Goal: Find specific page/section: Find specific page/section

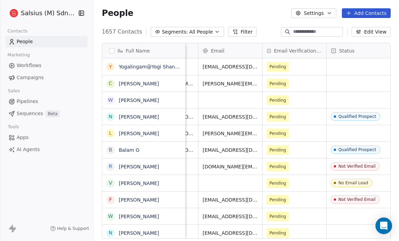
scroll to position [0, 372]
click at [204, 31] on span "All People" at bounding box center [201, 31] width 24 height 7
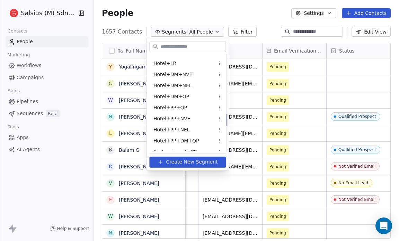
scroll to position [474, 0]
click at [178, 73] on span "Hotel+DM+NVE" at bounding box center [172, 73] width 39 height 7
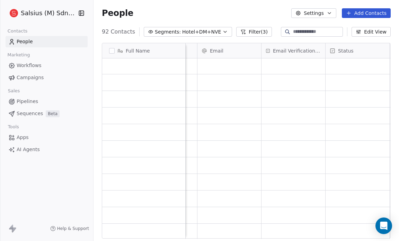
scroll to position [0, 0]
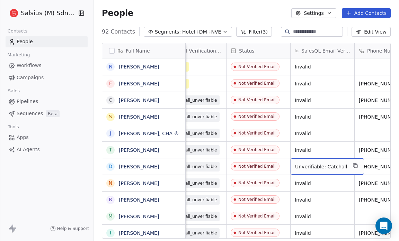
click at [329, 167] on span "Unverifiable: Catchall" at bounding box center [321, 166] width 52 height 7
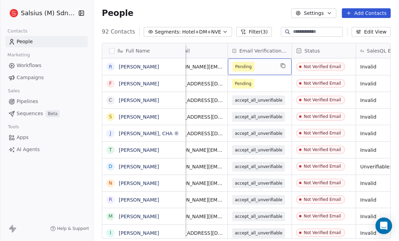
scroll to position [0, 407]
click at [149, 167] on link "[PERSON_NAME]" at bounding box center [139, 167] width 40 height 6
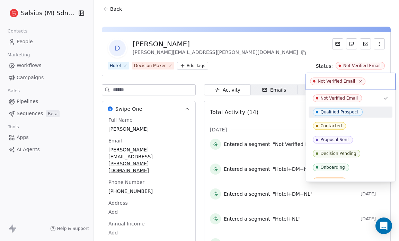
click at [342, 114] on span "Qualified Prospect" at bounding box center [338, 112] width 50 height 8
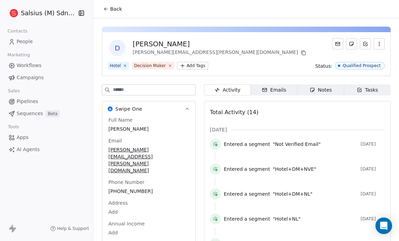
click at [115, 8] on span "Back" at bounding box center [116, 9] width 12 height 7
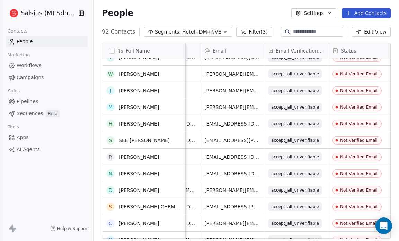
scroll to position [231, 0]
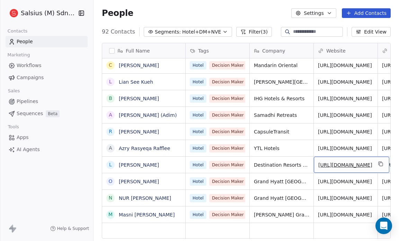
click at [348, 162] on link "[URL][DOMAIN_NAME]" at bounding box center [345, 165] width 54 height 6
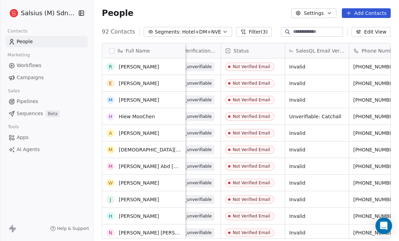
scroll to position [1255, 0]
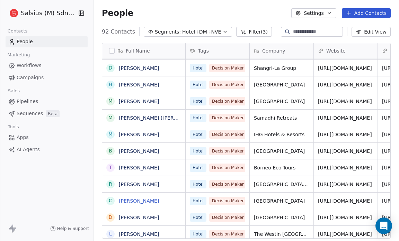
click at [139, 200] on link "[PERSON_NAME]" at bounding box center [139, 201] width 40 height 6
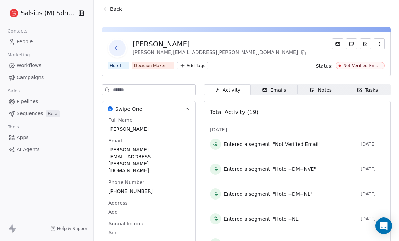
click at [139, 221] on span "Annual Income" at bounding box center [126, 224] width 39 height 7
click at [348, 64] on html "Salsius (M) Sdn Bhd Contacts People Marketing Workflows Campaigns Sales Pipelin…" at bounding box center [199, 120] width 399 height 241
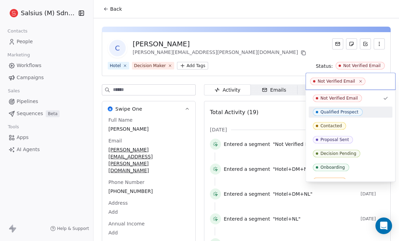
click at [344, 111] on div "Qualified Prospect" at bounding box center [339, 112] width 38 height 5
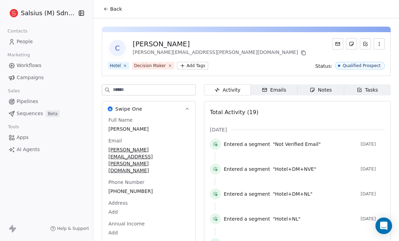
click at [114, 5] on button "Back" at bounding box center [112, 9] width 27 height 12
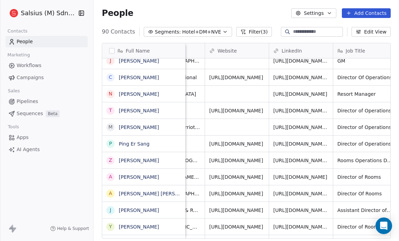
scroll to position [0, 108]
click at [142, 176] on link "[PERSON_NAME]" at bounding box center [139, 178] width 40 height 6
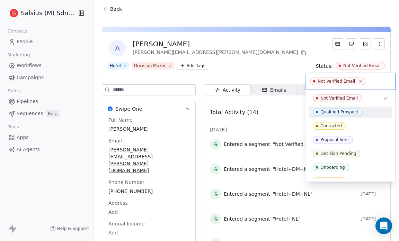
click at [346, 108] on span "Qualified Prospect" at bounding box center [338, 112] width 50 height 8
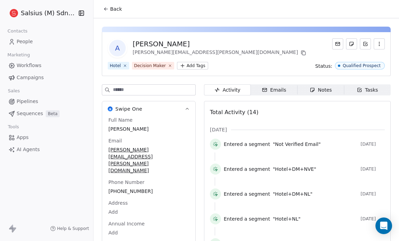
click at [118, 7] on span "Back" at bounding box center [116, 9] width 12 height 7
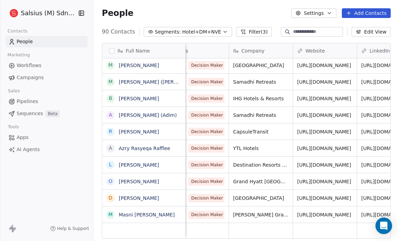
scroll to position [0, 20]
click at [133, 164] on link "[PERSON_NAME]" at bounding box center [139, 165] width 40 height 6
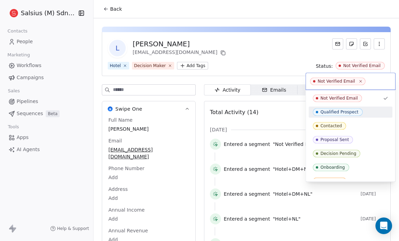
click at [350, 110] on div "Qualified Prospect" at bounding box center [339, 112] width 38 height 5
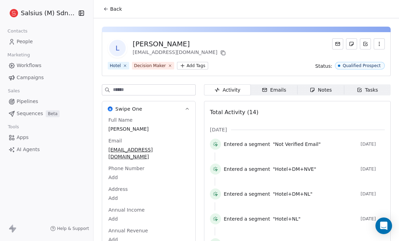
click at [115, 8] on span "Back" at bounding box center [116, 9] width 12 height 7
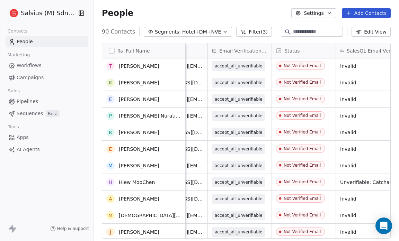
scroll to position [1048, 0]
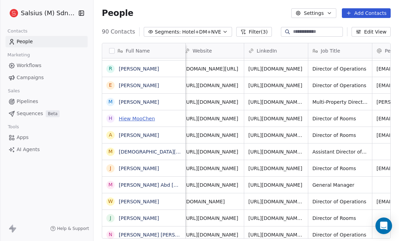
click at [151, 118] on link "Hiew MooChen" at bounding box center [137, 119] width 36 height 6
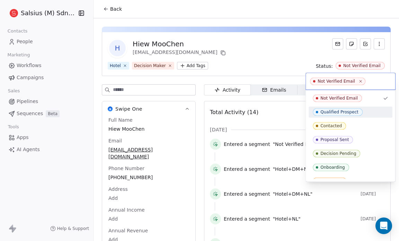
click at [337, 110] on div "Qualified Prospect" at bounding box center [339, 112] width 38 height 5
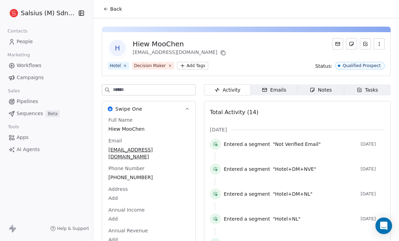
click at [110, 13] on button "Back" at bounding box center [112, 9] width 27 height 12
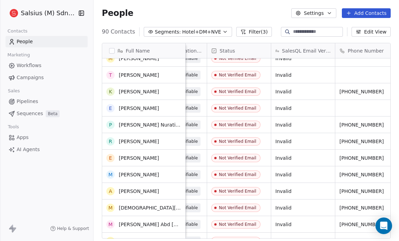
scroll to position [1102, 0]
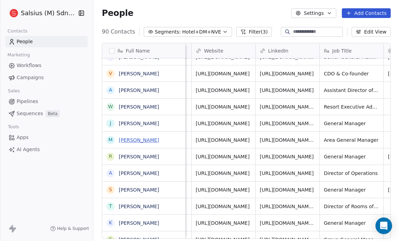
click at [146, 141] on link "[PERSON_NAME]" at bounding box center [139, 141] width 40 height 6
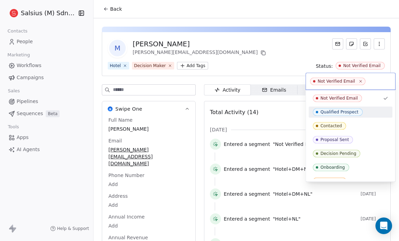
click at [337, 112] on div "Qualified Prospect" at bounding box center [339, 112] width 38 height 5
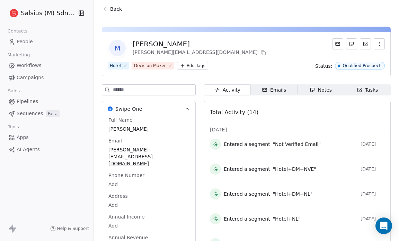
click at [109, 9] on button "Back" at bounding box center [112, 9] width 27 height 12
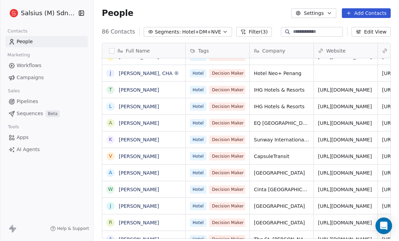
click at [152, 122] on link "[PERSON_NAME]" at bounding box center [139, 124] width 40 height 6
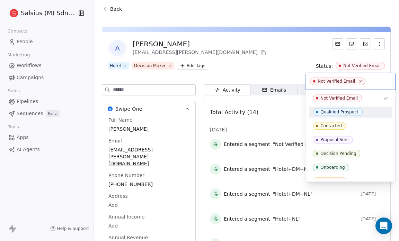
click at [353, 111] on div "Qualified Prospect" at bounding box center [339, 112] width 38 height 5
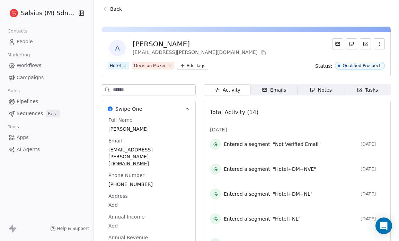
click at [120, 10] on span "Back" at bounding box center [116, 9] width 12 height 7
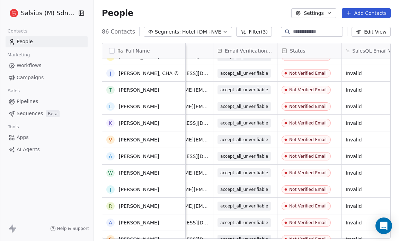
scroll to position [757, 0]
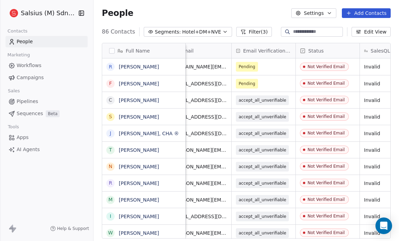
click at [203, 33] on span "Hotel+DM+NVE" at bounding box center [201, 31] width 39 height 7
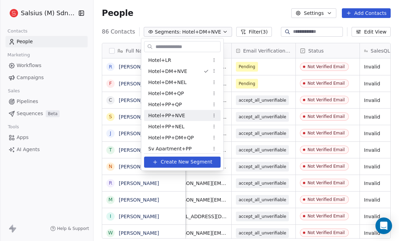
click at [180, 117] on span "Hotel+PP+NVE" at bounding box center [166, 115] width 37 height 7
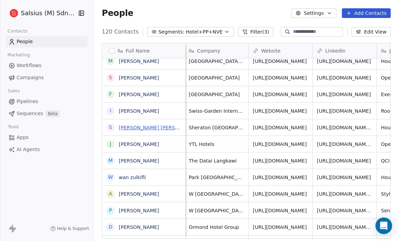
click at [171, 128] on link "[PERSON_NAME] [PERSON_NAME]" at bounding box center [160, 128] width 82 height 6
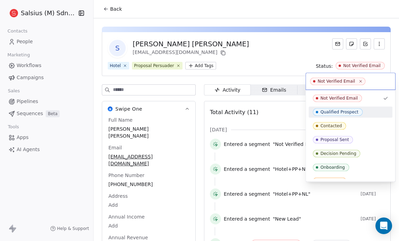
click at [346, 109] on span "Qualified Prospect" at bounding box center [338, 112] width 50 height 8
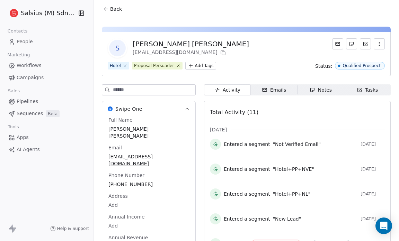
click at [117, 9] on span "Back" at bounding box center [116, 9] width 12 height 7
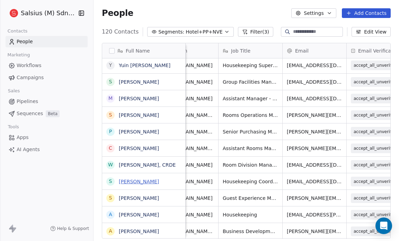
click at [141, 182] on link "[PERSON_NAME]" at bounding box center [139, 182] width 40 height 6
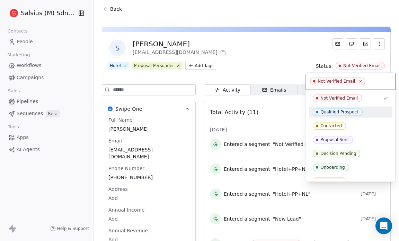
click at [350, 113] on div "Qualified Prospect" at bounding box center [339, 112] width 38 height 5
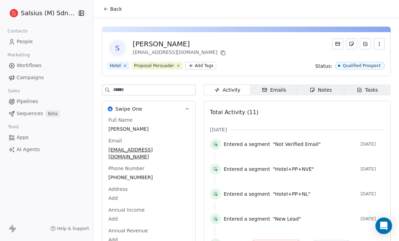
click at [119, 11] on span "Back" at bounding box center [116, 9] width 12 height 7
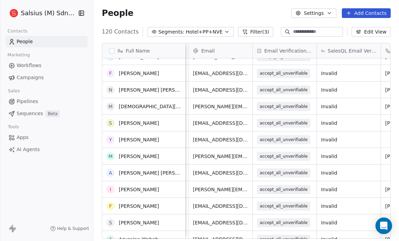
scroll to position [1731, 0]
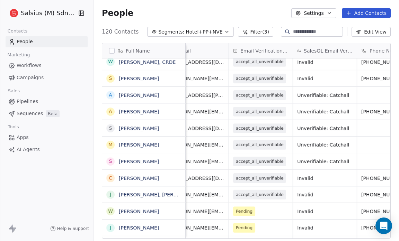
scroll to position [4, 341]
click at [81, 182] on div "Salsius (M) Sdn Bhd Contacts People Marketing Workflows Campaigns Sales Pipelin…" at bounding box center [46, 120] width 93 height 241
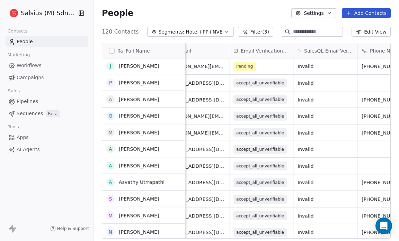
scroll to position [866, 0]
